Goal: Task Accomplishment & Management: Complete application form

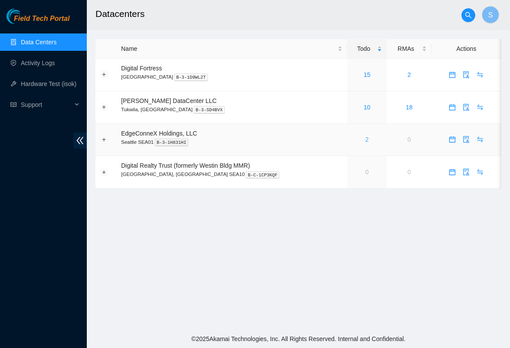
click at [365, 139] on link "2" at bounding box center [366, 139] width 3 height 7
click at [364, 108] on link "10" at bounding box center [367, 107] width 7 height 7
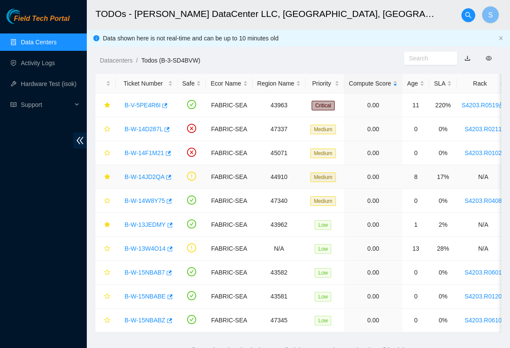
click at [154, 178] on link "B-W-14JD2QA" at bounding box center [145, 176] width 40 height 7
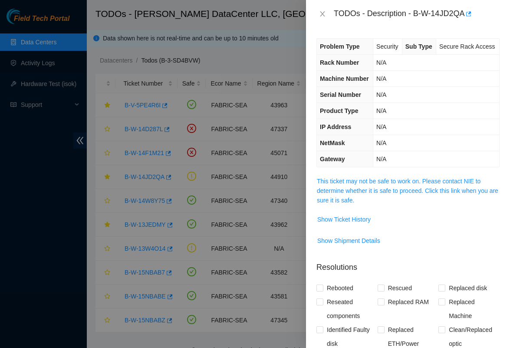
click at [352, 194] on div "Problem Type Security Sub Type Secure Rack Access Rack Number N/A Machine Numbe…" at bounding box center [408, 188] width 204 height 320
click at [350, 202] on link "This ticket may not be safe to work on. Please contact NIE to determine whether…" at bounding box center [407, 191] width 181 height 26
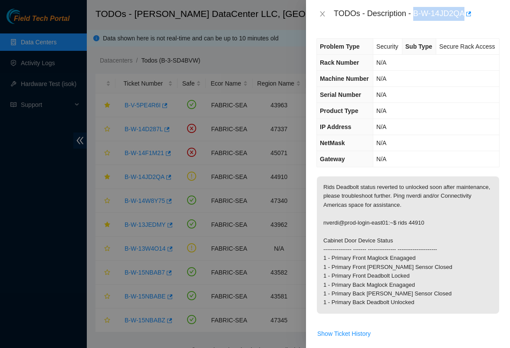
copy div "B-W-14JD2QA"
drag, startPoint x: 415, startPoint y: 14, endPoint x: 467, endPoint y: 18, distance: 52.6
click at [467, 18] on div "TODOs - Description - B-W-14JD2QA" at bounding box center [417, 14] width 166 height 14
click at [439, 103] on td "N/A" at bounding box center [436, 95] width 126 height 16
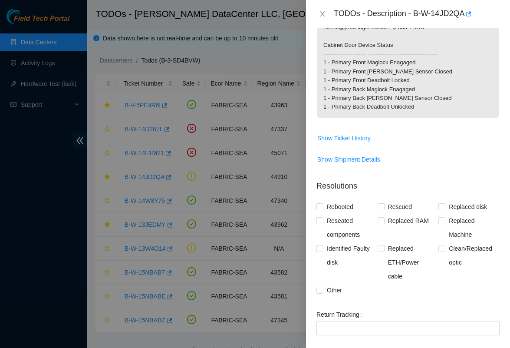
scroll to position [201, 0]
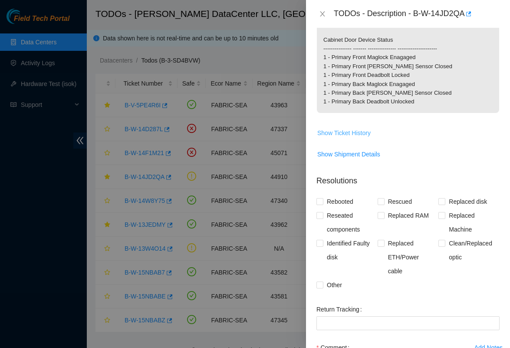
click at [352, 138] on span "Show Ticket History" at bounding box center [343, 133] width 53 height 10
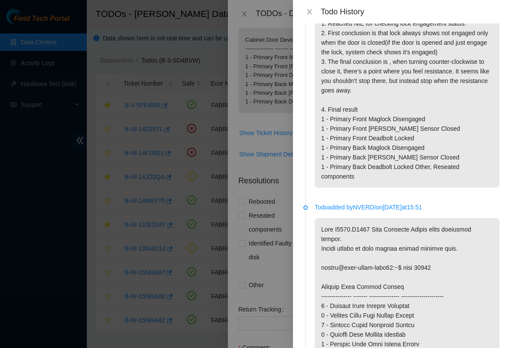
scroll to position [224, 0]
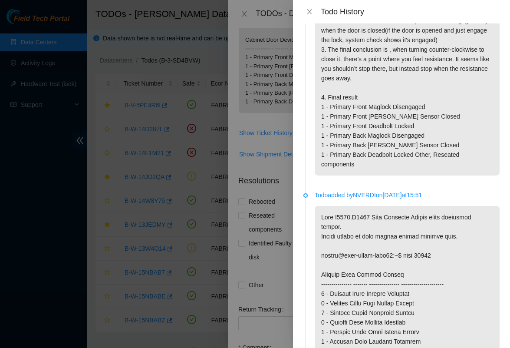
click at [119, 107] on div at bounding box center [255, 174] width 510 height 348
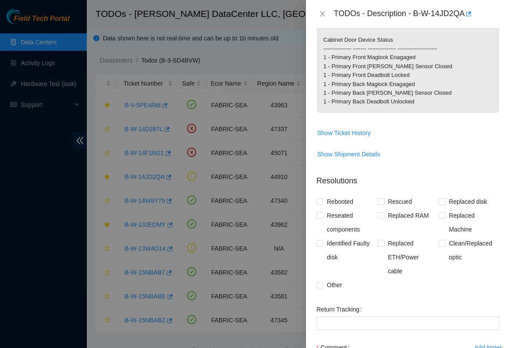
click at [52, 63] on div at bounding box center [255, 174] width 510 height 348
click at [322, 14] on icon "close" at bounding box center [322, 13] width 5 height 5
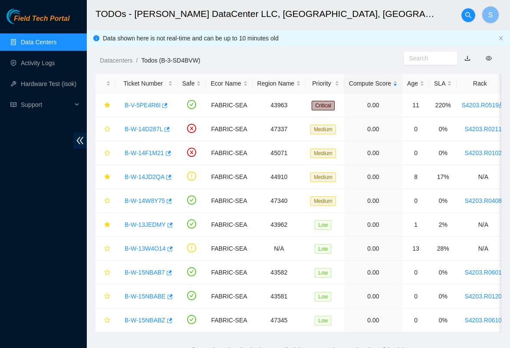
scroll to position [151, 0]
drag, startPoint x: 29, startPoint y: 66, endPoint x: 31, endPoint y: 58, distance: 8.4
click at [31, 59] on link "Activity Logs" at bounding box center [38, 62] width 34 height 7
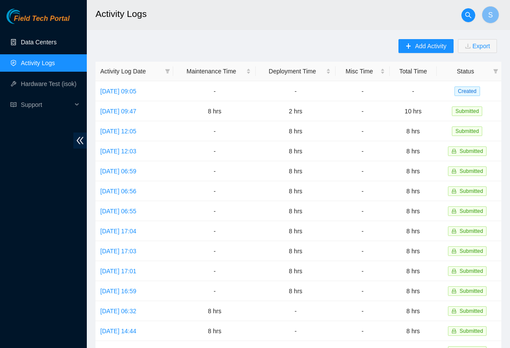
click at [50, 41] on link "Data Centers" at bounding box center [39, 42] width 36 height 7
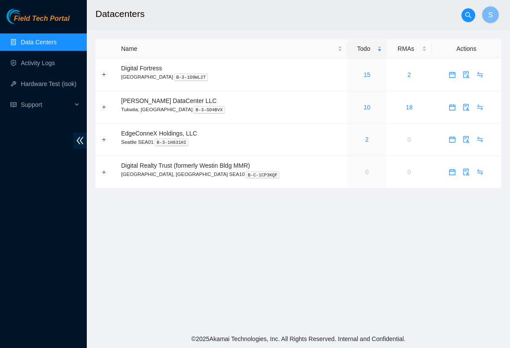
click at [50, 41] on link "Data Centers" at bounding box center [39, 42] width 36 height 7
click at [452, 105] on icon "calendar" at bounding box center [452, 105] width 5 height 1
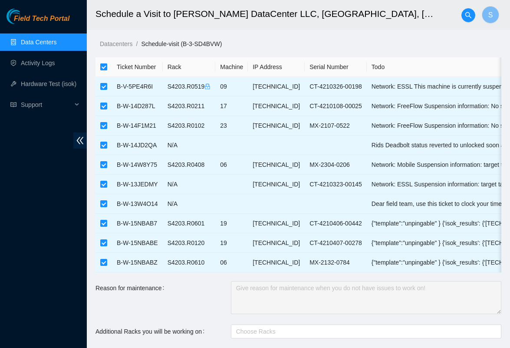
click at [103, 66] on input "checkbox" at bounding box center [103, 66] width 7 height 7
checkbox input "false"
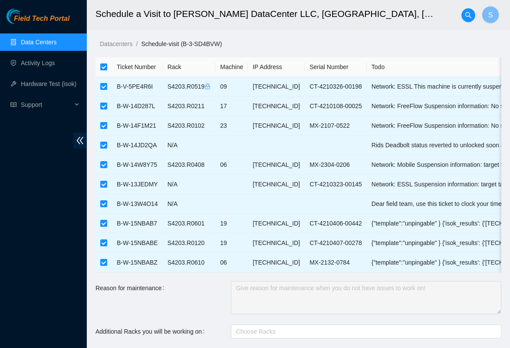
checkbox input "false"
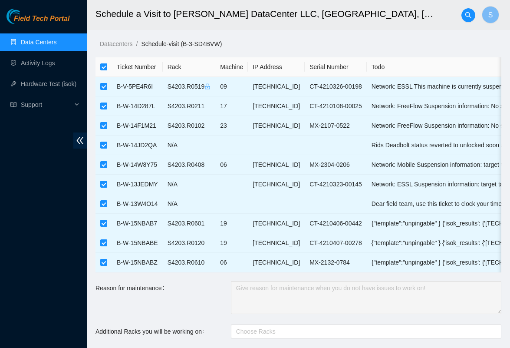
checkbox input "false"
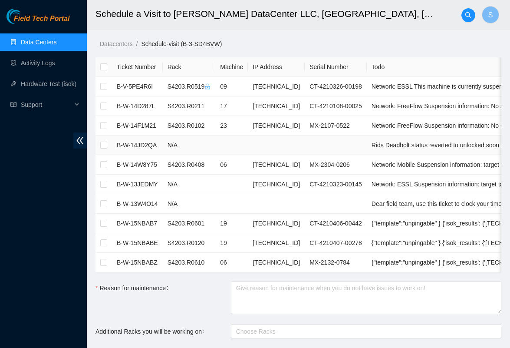
click at [110, 145] on td at bounding box center [103, 145] width 16 height 20
click at [103, 144] on input "checkbox" at bounding box center [103, 144] width 7 height 7
checkbox input "true"
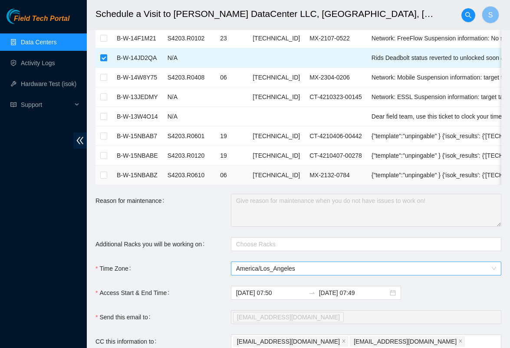
scroll to position [92, 0]
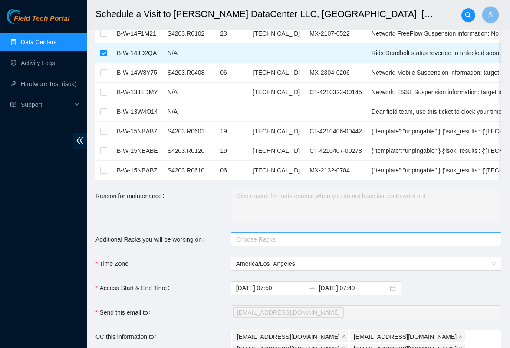
click at [257, 243] on div at bounding box center [361, 239] width 257 height 10
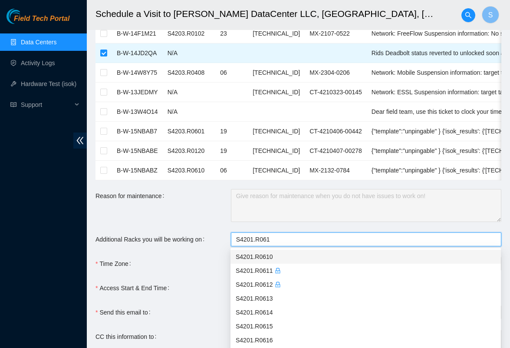
type input "S4201.R06"
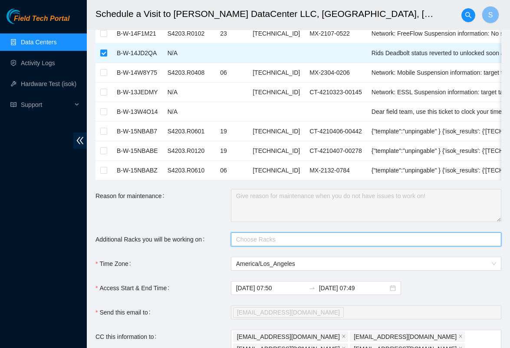
click at [53, 40] on link "Data Centers" at bounding box center [39, 42] width 36 height 7
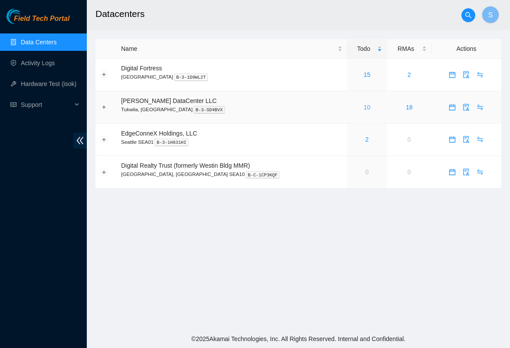
click at [364, 110] on link "10" at bounding box center [367, 107] width 7 height 7
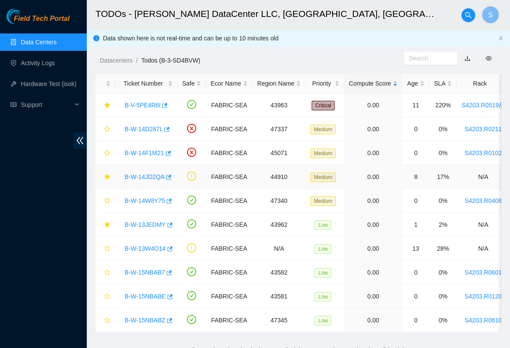
click at [153, 179] on link "B-W-14JD2QA" at bounding box center [145, 176] width 40 height 7
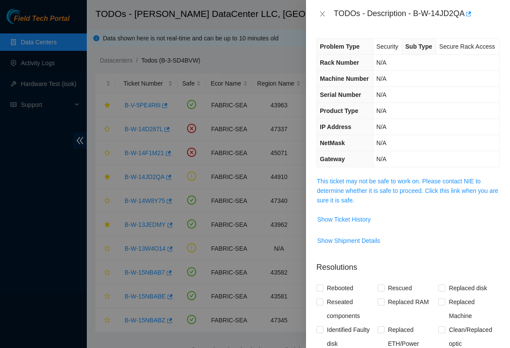
scroll to position [24, 0]
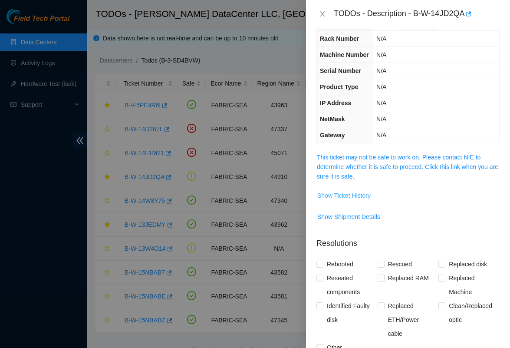
click at [367, 200] on span "Show Ticket History" at bounding box center [343, 196] width 53 height 10
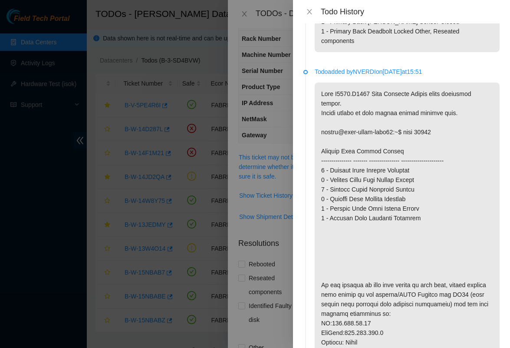
scroll to position [335, 0]
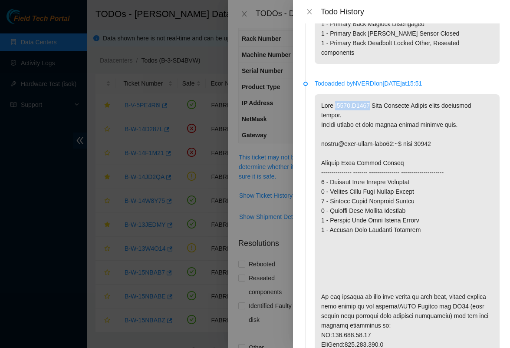
drag, startPoint x: 338, startPoint y: 116, endPoint x: 375, endPoint y: 118, distance: 37.0
click at [375, 118] on p at bounding box center [407, 282] width 185 height 376
copy p "S4203.R0613"
click at [241, 1] on div at bounding box center [255, 174] width 510 height 348
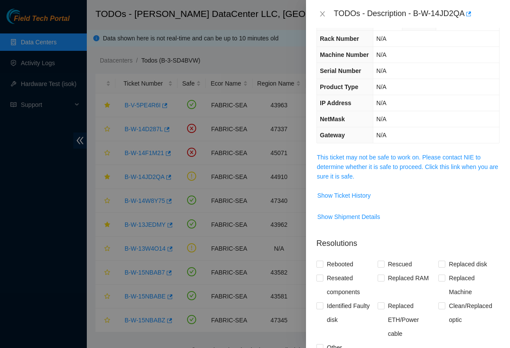
click at [336, 19] on div "TODOs - Description - B-W-14JD2QA" at bounding box center [417, 14] width 166 height 14
click at [332, 18] on div "TODOs - Description - B-W-14JD2QA" at bounding box center [407, 14] width 183 height 14
click at [332, 17] on div "TODOs - Description - B-W-14JD2QA" at bounding box center [407, 14] width 183 height 14
click at [324, 15] on icon "close" at bounding box center [322, 13] width 7 height 7
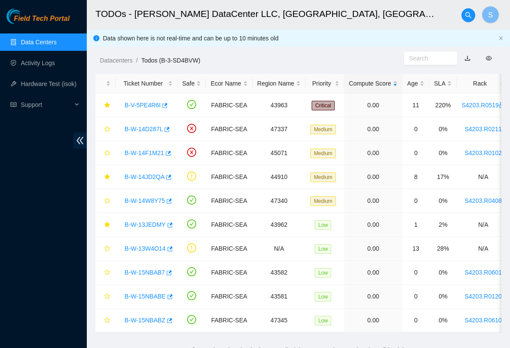
click at [56, 46] on link "Data Centers" at bounding box center [39, 42] width 36 height 7
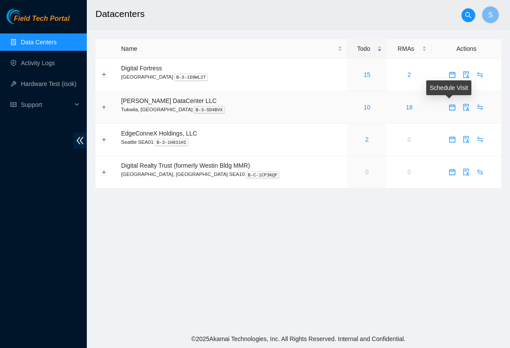
click at [450, 107] on icon "calendar" at bounding box center [452, 107] width 7 height 7
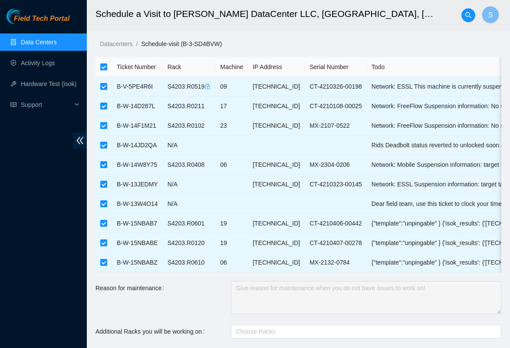
click at [103, 63] on input "checkbox" at bounding box center [103, 66] width 7 height 7
checkbox input "false"
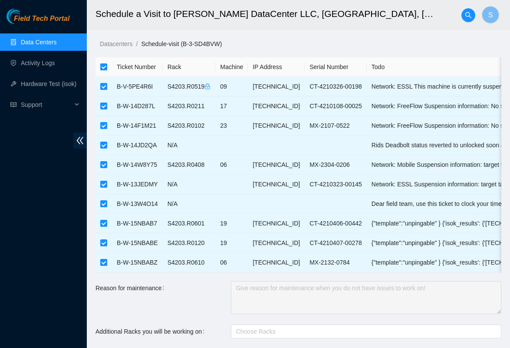
checkbox input "false"
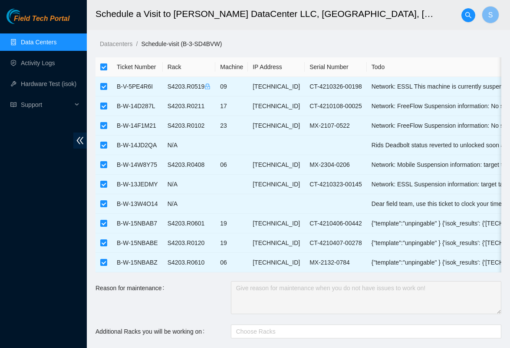
checkbox input "false"
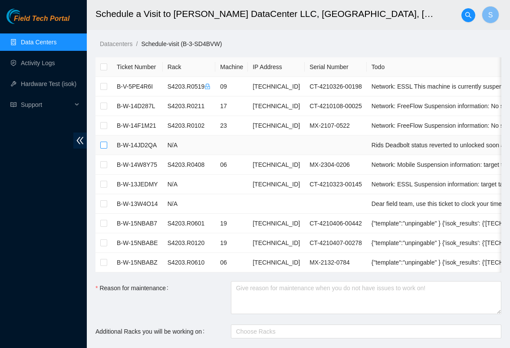
click at [101, 140] on label at bounding box center [103, 145] width 7 height 10
click at [101, 141] on input "checkbox" at bounding box center [103, 144] width 7 height 7
checkbox input "true"
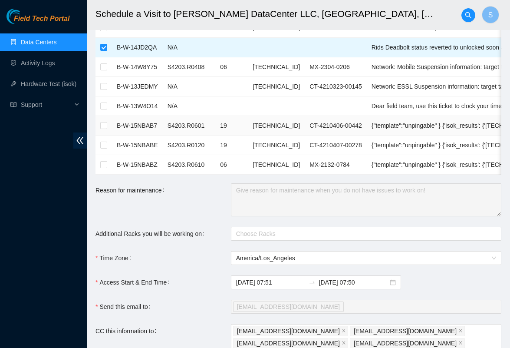
scroll to position [100, 0]
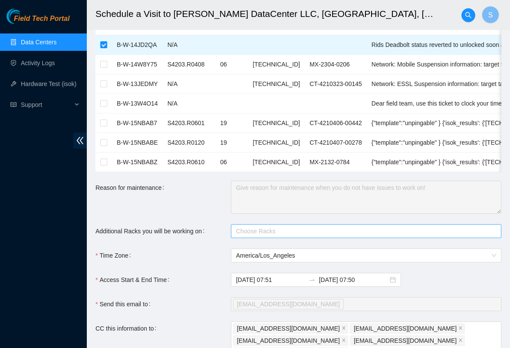
click at [256, 230] on div at bounding box center [361, 231] width 257 height 10
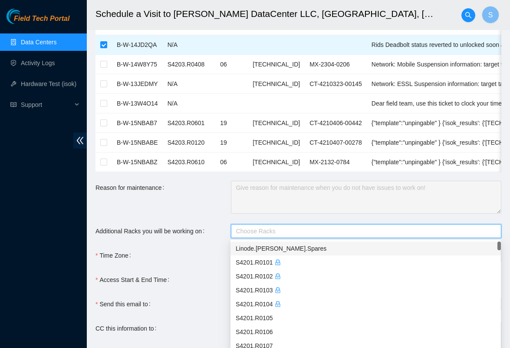
paste input "S4203.R0613"
type input "S4203.R0613"
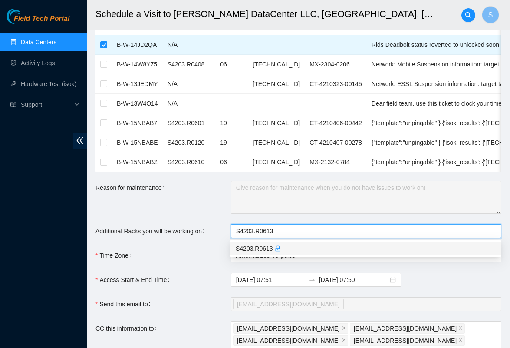
click at [269, 250] on div "S4203.R0613" at bounding box center [366, 248] width 260 height 10
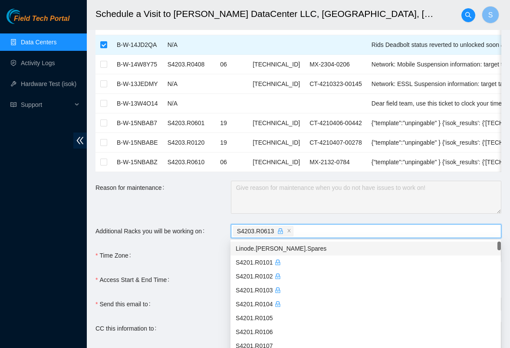
click at [189, 237] on label "Additional Racks you will be working on" at bounding box center [151, 231] width 112 height 14
click at [295, 236] on input "Additional Racks you will be working on" at bounding box center [296, 231] width 2 height 10
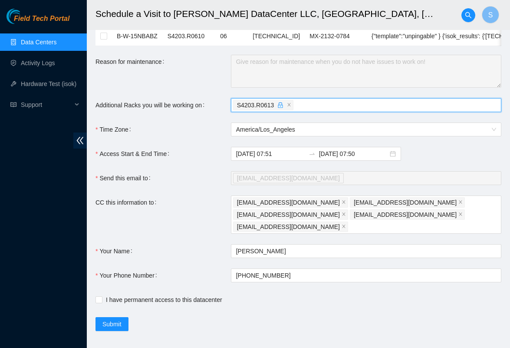
scroll to position [226, 0]
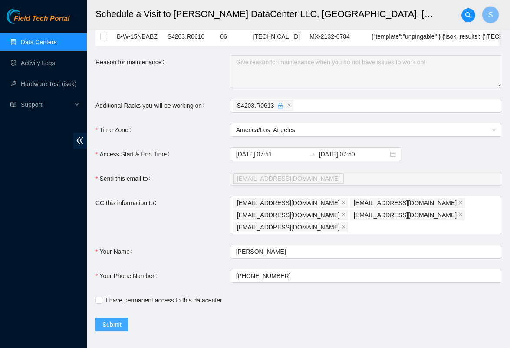
click at [113, 319] on span "Submit" at bounding box center [111, 324] width 19 height 10
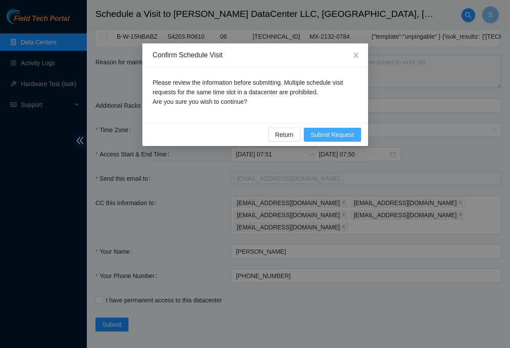
click at [340, 133] on span "Submit Request" at bounding box center [332, 135] width 43 height 10
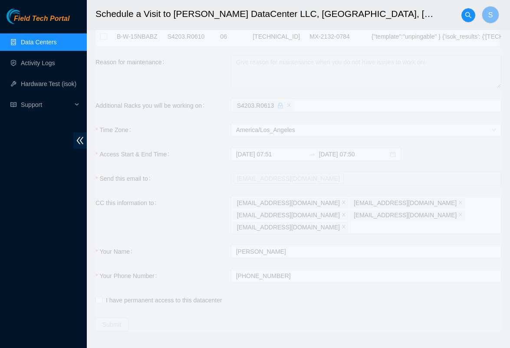
type input "2025-09-05 07:52"
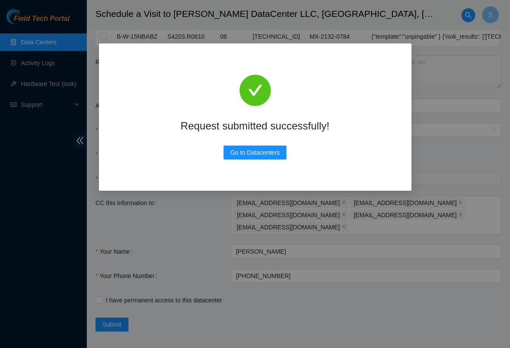
click at [175, 164] on div "Request submitted successfully! Go to Datacenters" at bounding box center [255, 117] width 292 height 126
click at [256, 156] on span "Go to Datacenters" at bounding box center [254, 153] width 49 height 10
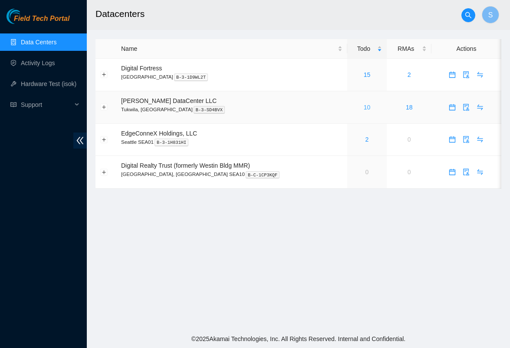
click at [364, 105] on link "10" at bounding box center [367, 107] width 7 height 7
